Goal: Information Seeking & Learning: Learn about a topic

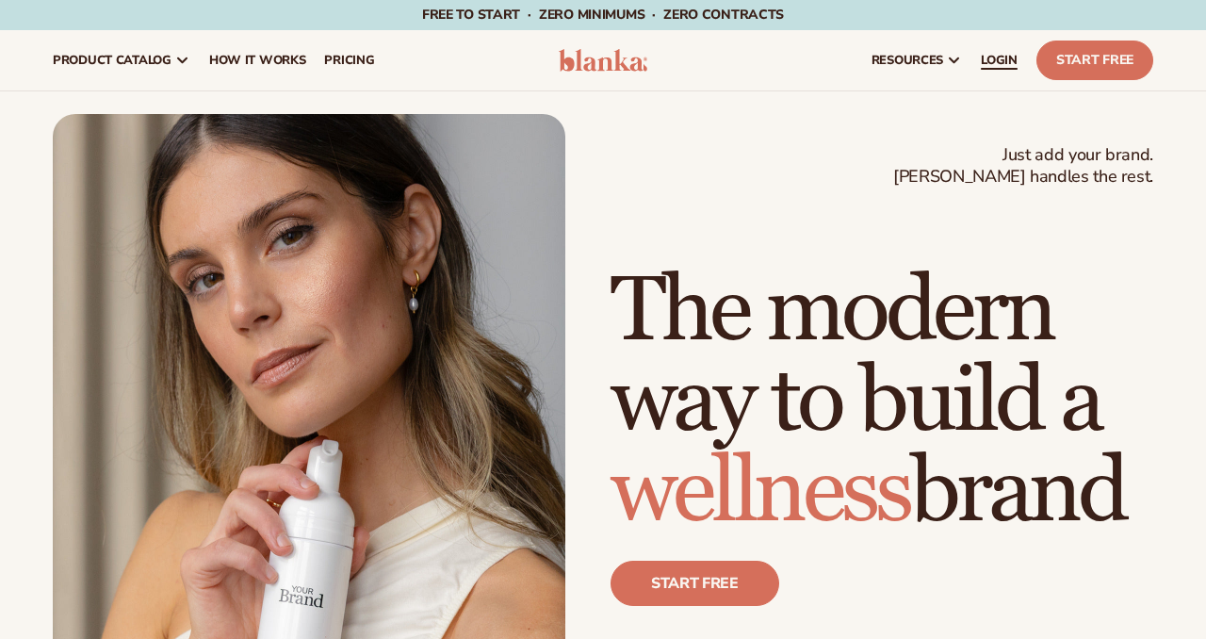
click at [1005, 62] on span "LOGIN" at bounding box center [999, 60] width 37 height 15
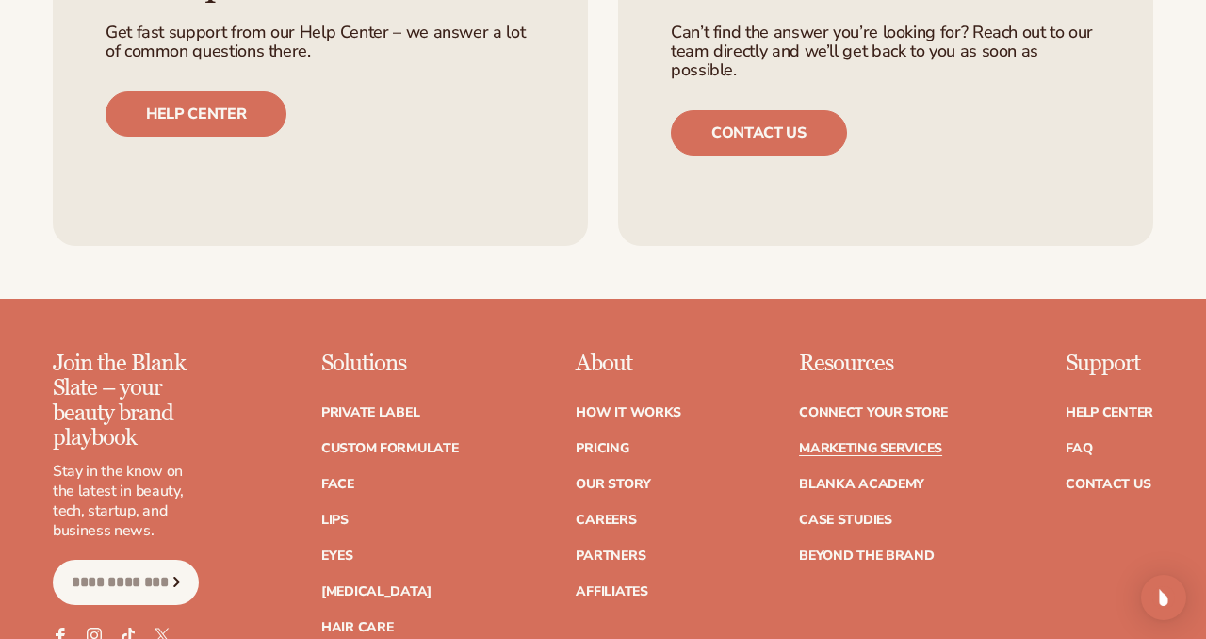
scroll to position [3806, 0]
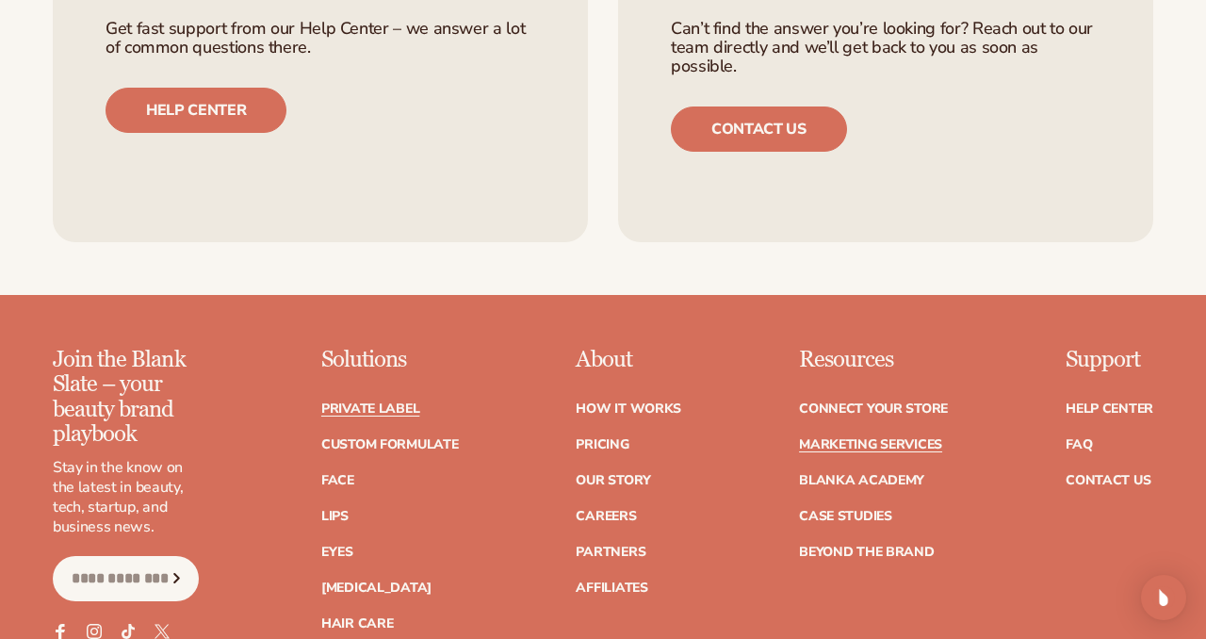
click at [340, 410] on link "Private label" at bounding box center [370, 408] width 98 height 13
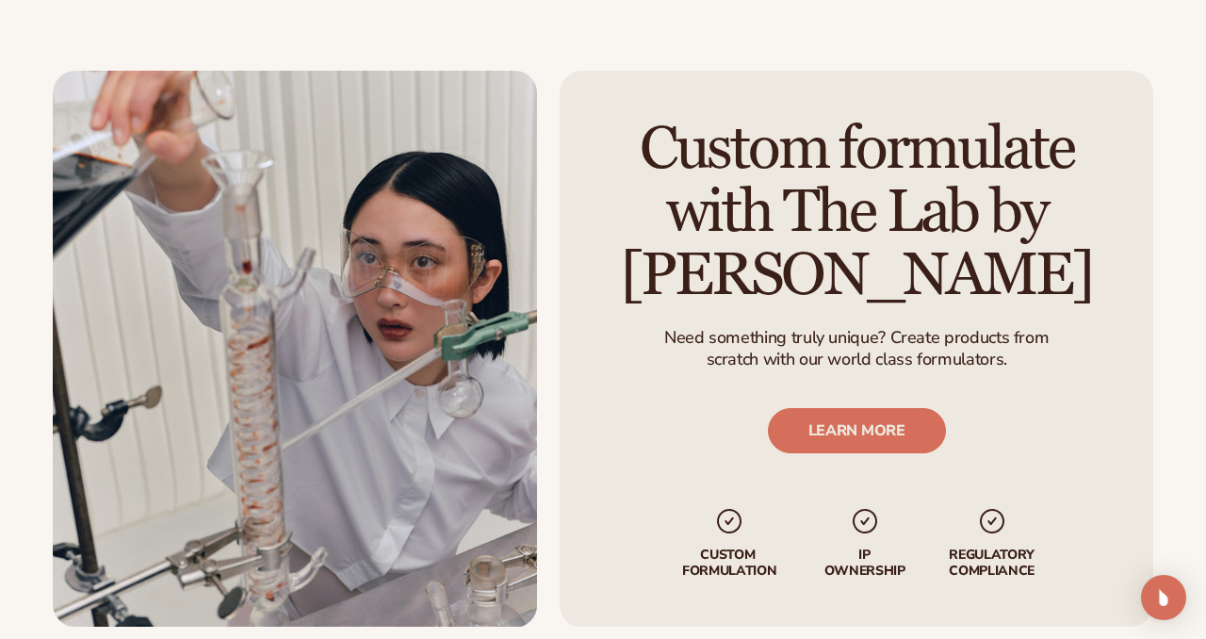
scroll to position [2148, 0]
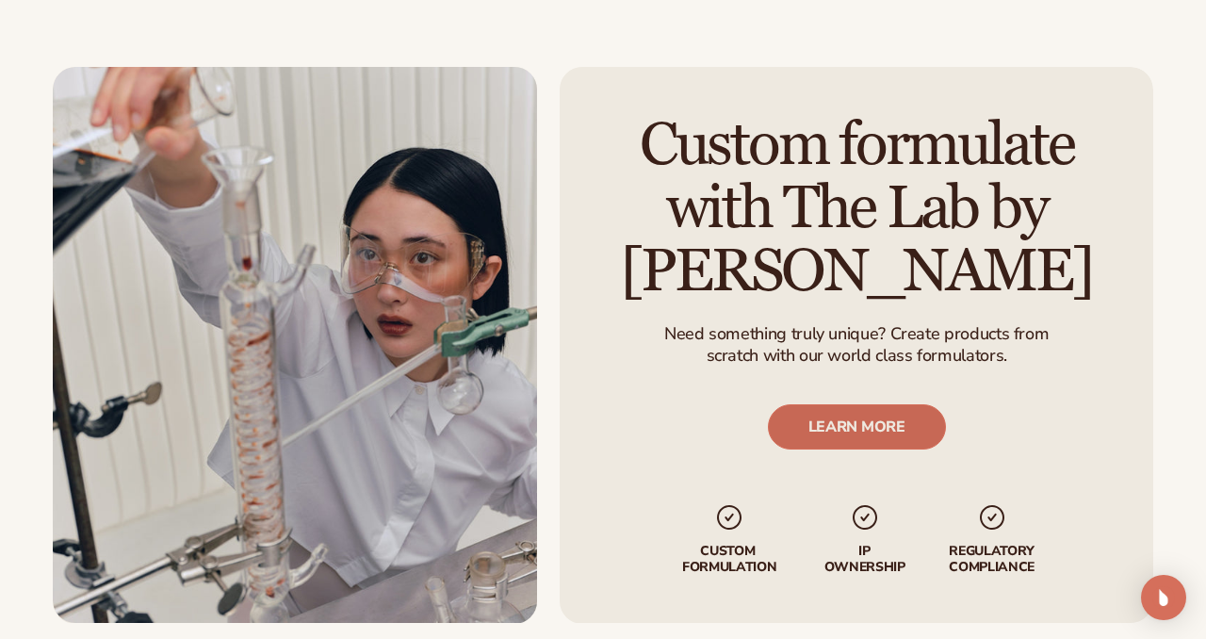
click at [855, 426] on link "LEARN MORE" at bounding box center [856, 427] width 178 height 45
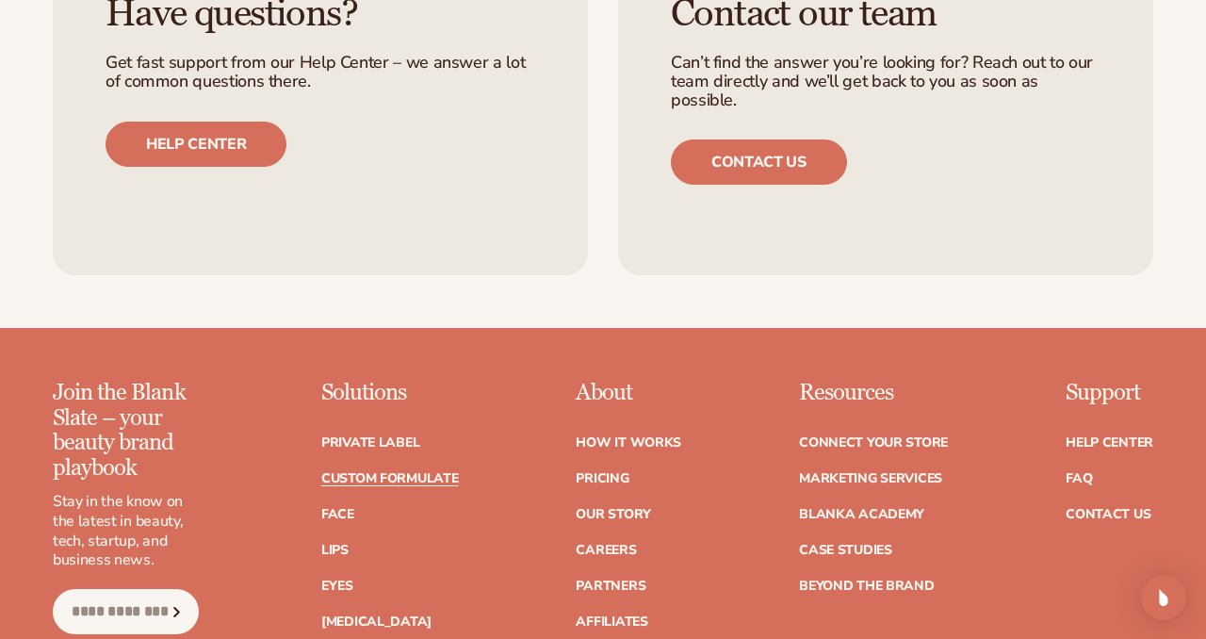
scroll to position [2600, 0]
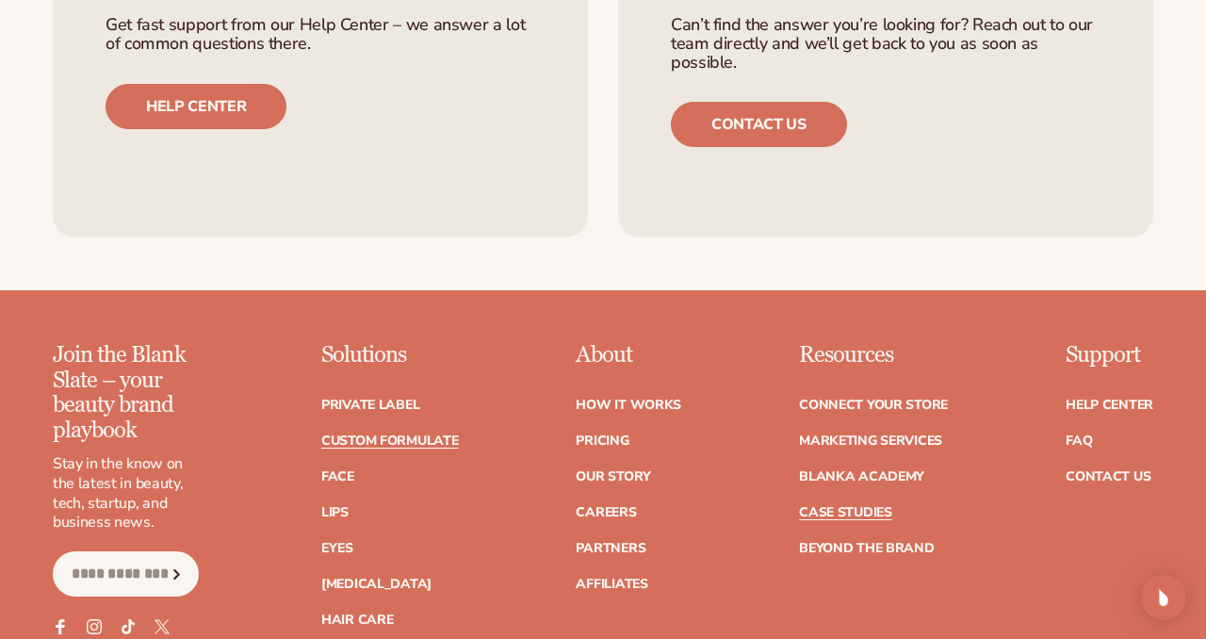
click at [866, 506] on link "Case Studies" at bounding box center [845, 512] width 93 height 13
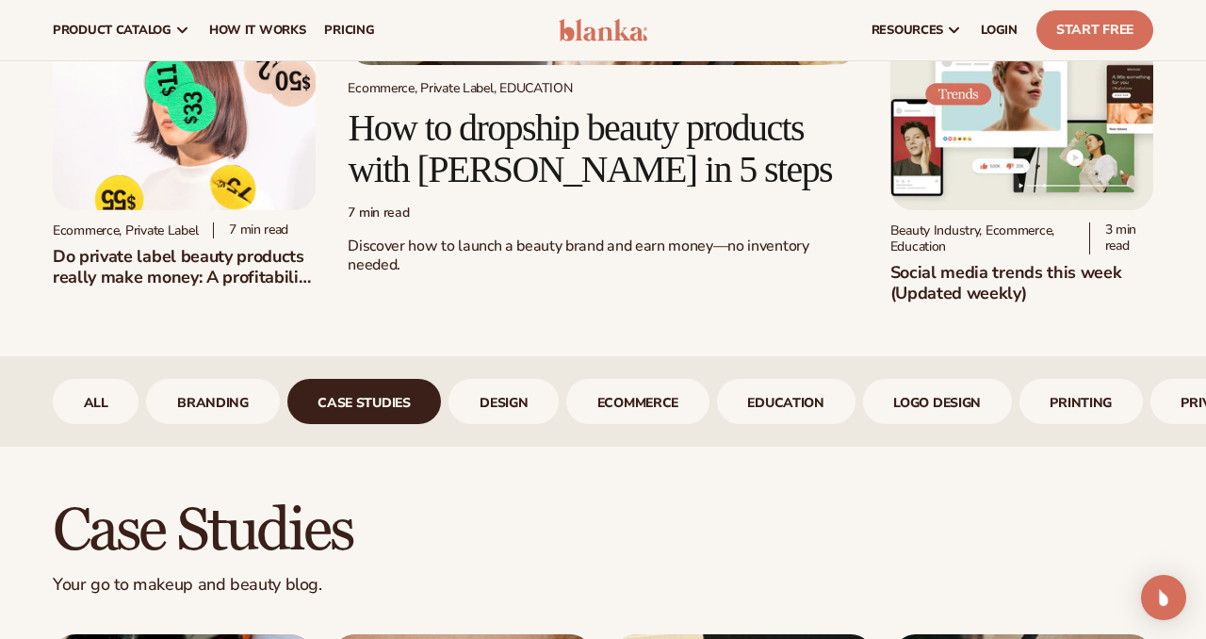
scroll to position [364, 0]
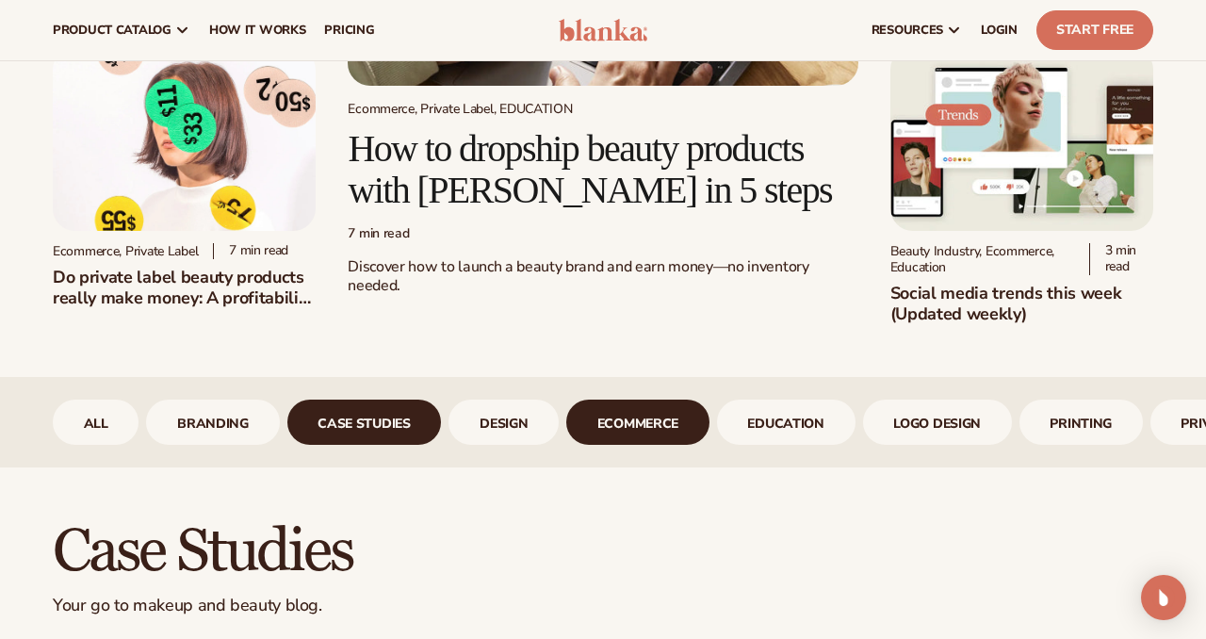
click at [651, 430] on link "ecommerce" at bounding box center [637, 421] width 143 height 45
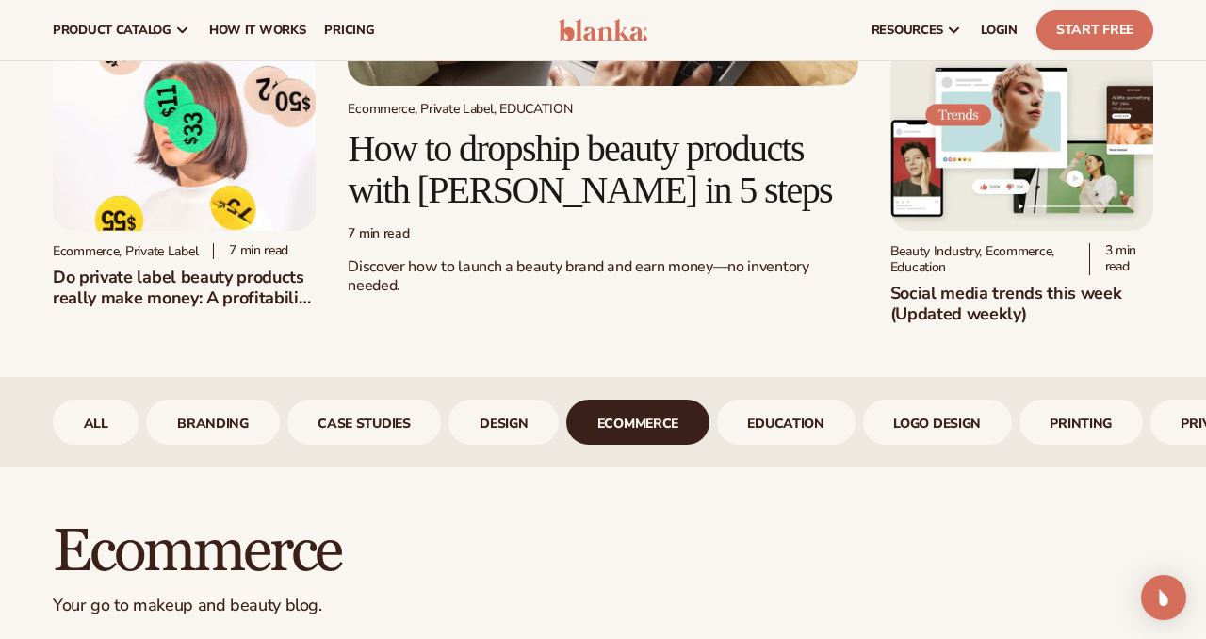
click at [704, 297] on h2 "Discover how to launch a beauty brand and earn money—no inventory needed." at bounding box center [603, 277] width 510 height 70
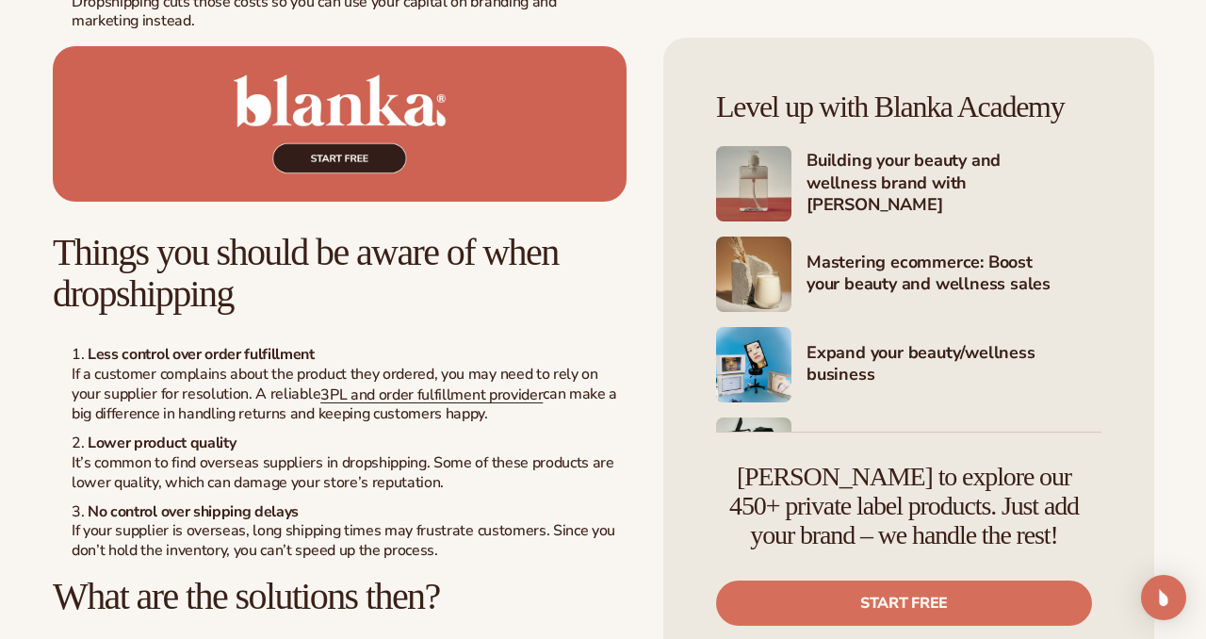
scroll to position [3241, 0]
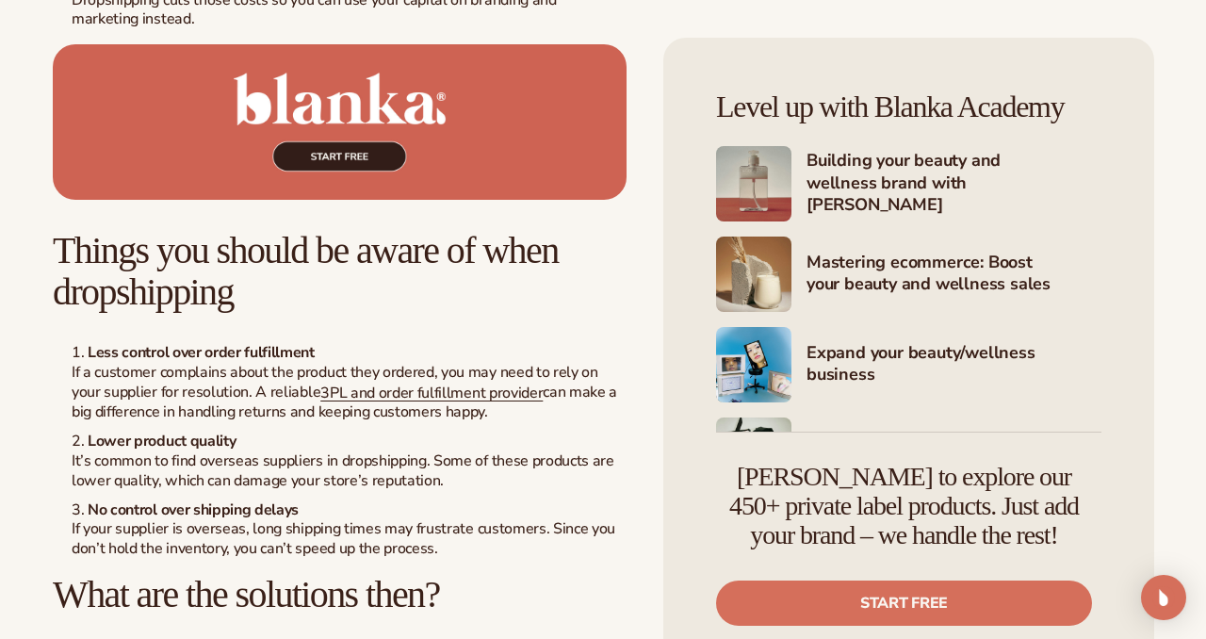
click at [1192, 273] on div "Ecommerce, Private Label, EDUCATION How to dropship beauty products with [PERSO…" at bounding box center [603, 344] width 1206 height 6942
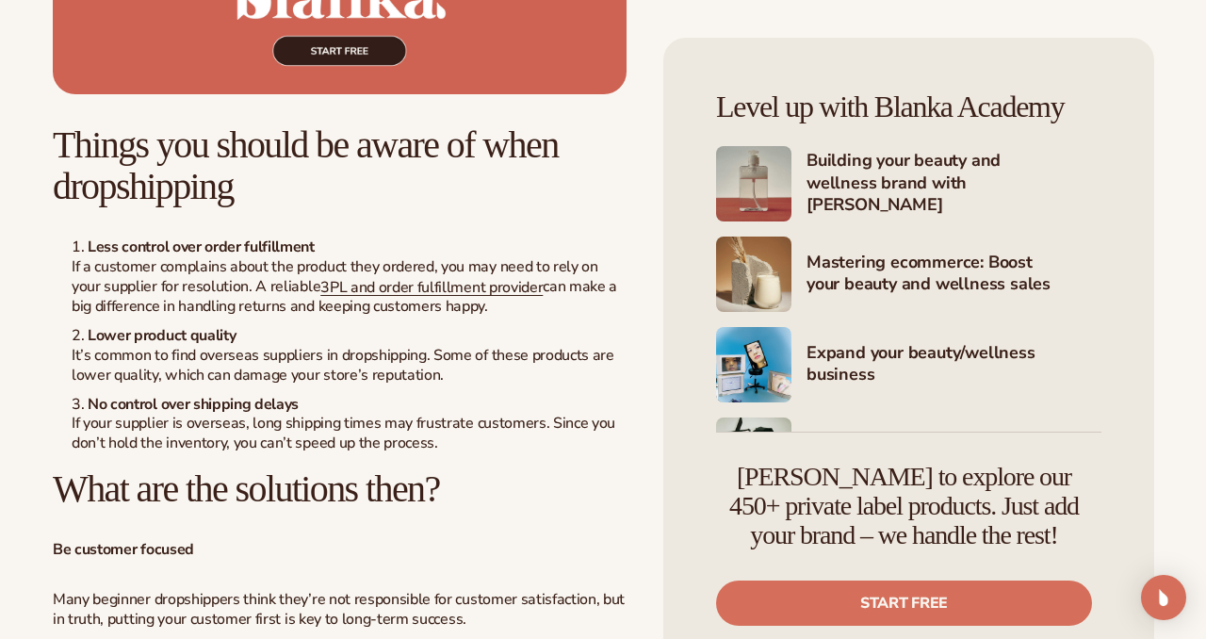
scroll to position [3354, 0]
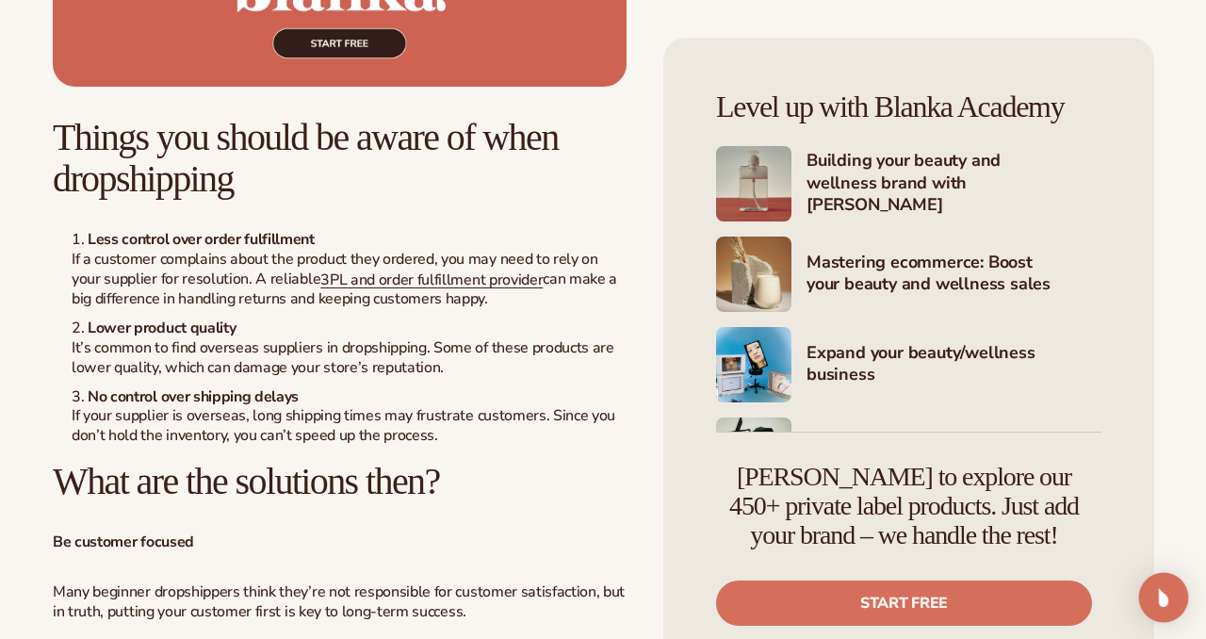
click at [1164, 604] on img "Open Intercom Messenger" at bounding box center [1163, 597] width 24 height 24
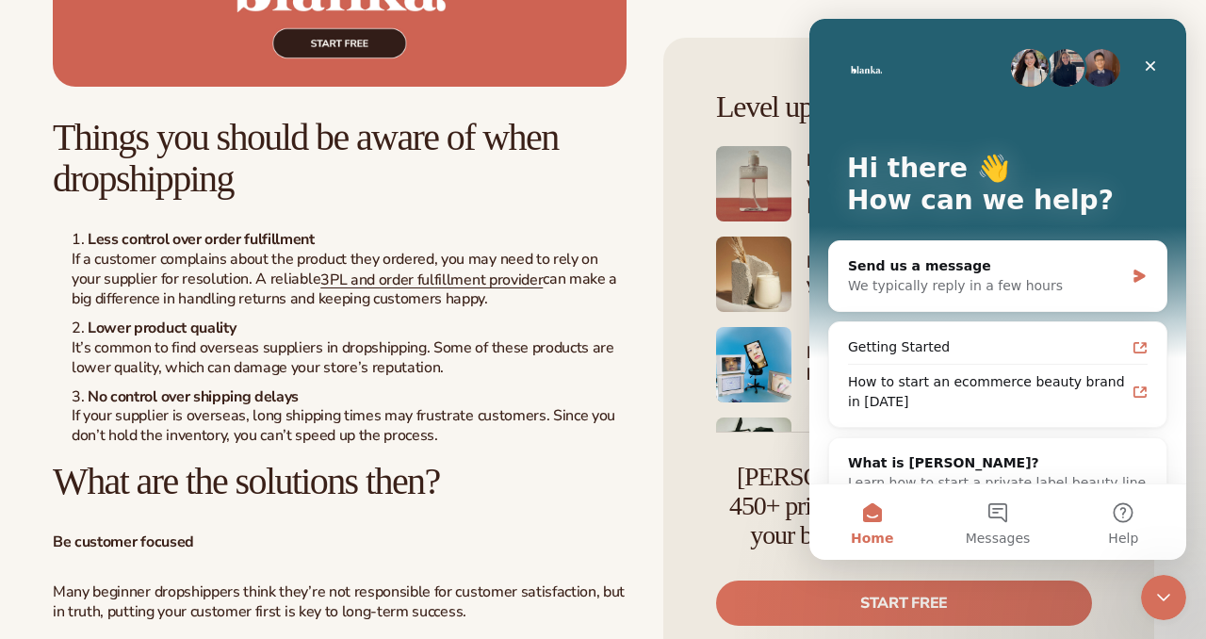
scroll to position [0, 0]
click at [1107, 606] on div "Level up with Blanka Academy Building your beauty and wellness brand with [PERS…" at bounding box center [908, 358] width 491 height 641
click at [1147, 59] on icon "Close" at bounding box center [1150, 65] width 15 height 15
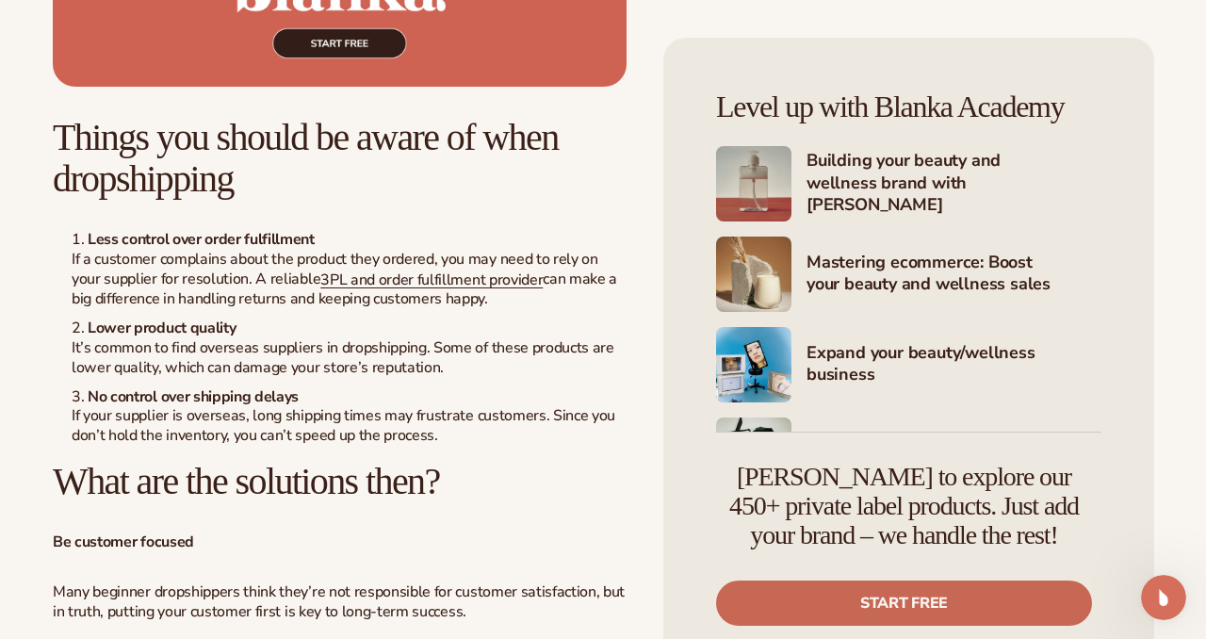
click at [955, 616] on link "Start free" at bounding box center [904, 602] width 376 height 45
